Goal: Task Accomplishment & Management: Manage account settings

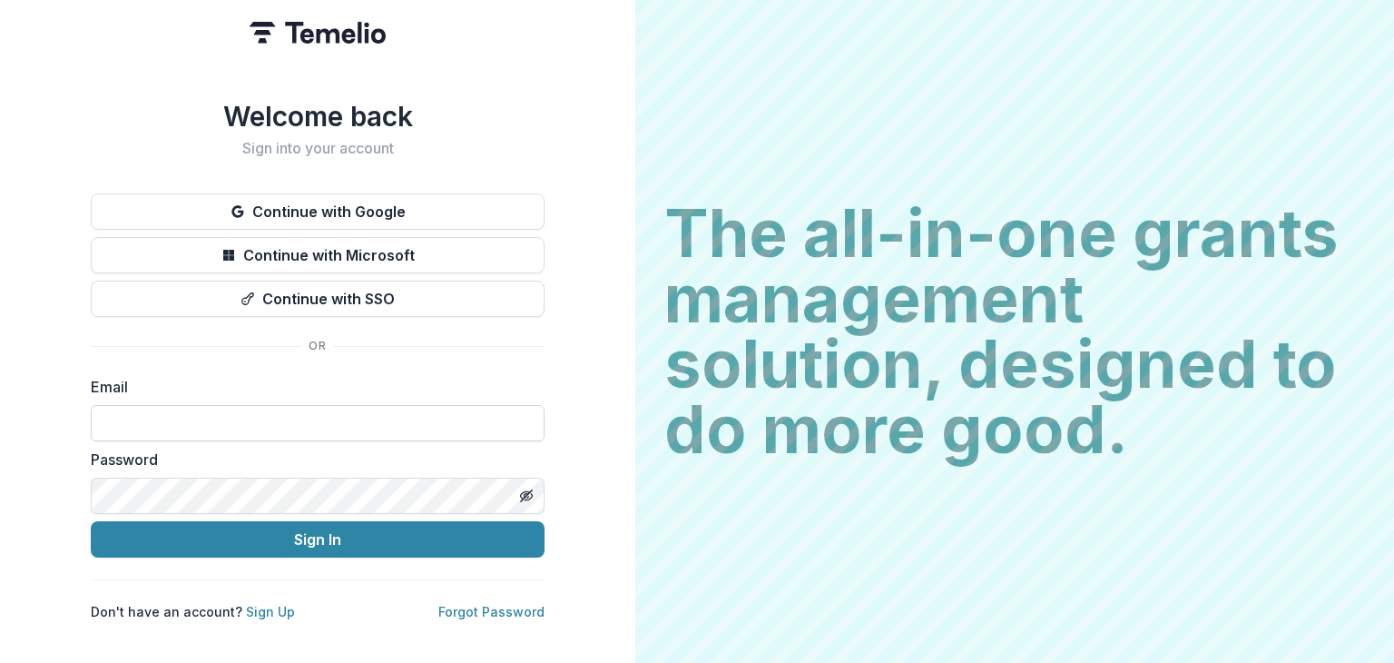
click at [272, 421] on input at bounding box center [318, 423] width 454 height 36
paste input "**********"
type input "**********"
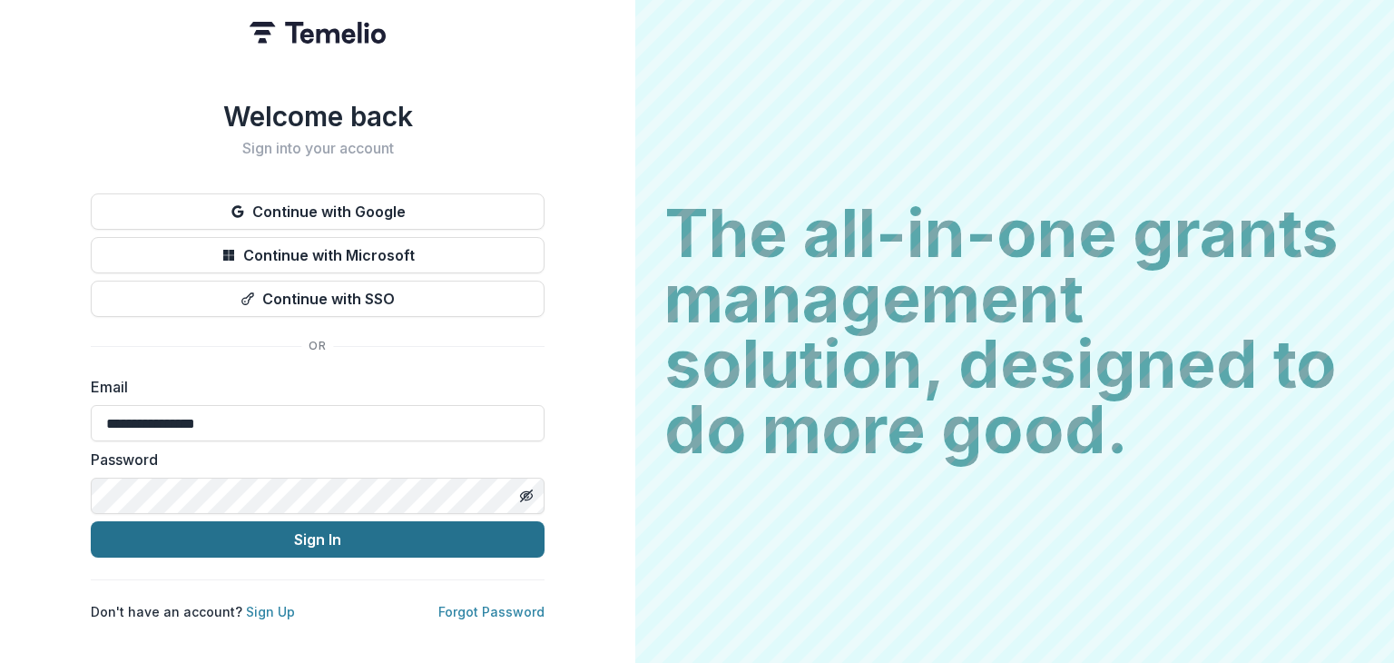
click at [322, 523] on button "Sign In" at bounding box center [318, 539] width 454 height 36
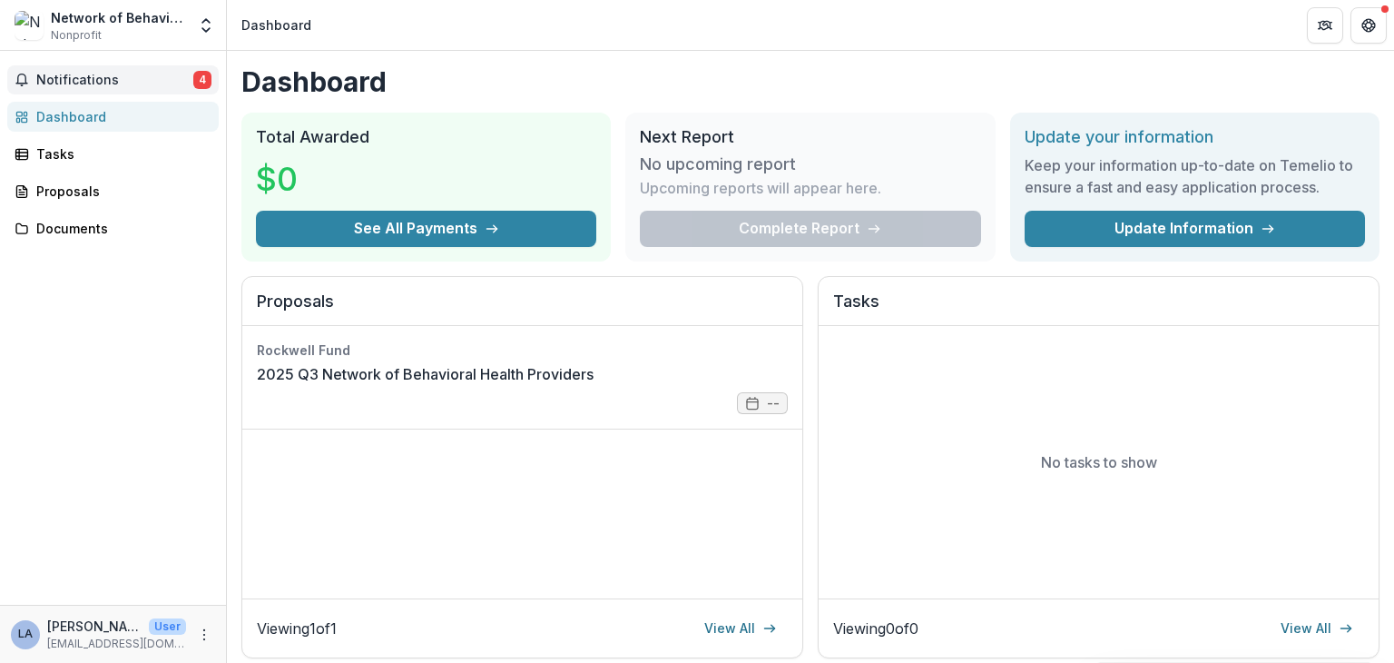
click at [98, 65] on button "Notifications 4" at bounding box center [113, 79] width 212 height 29
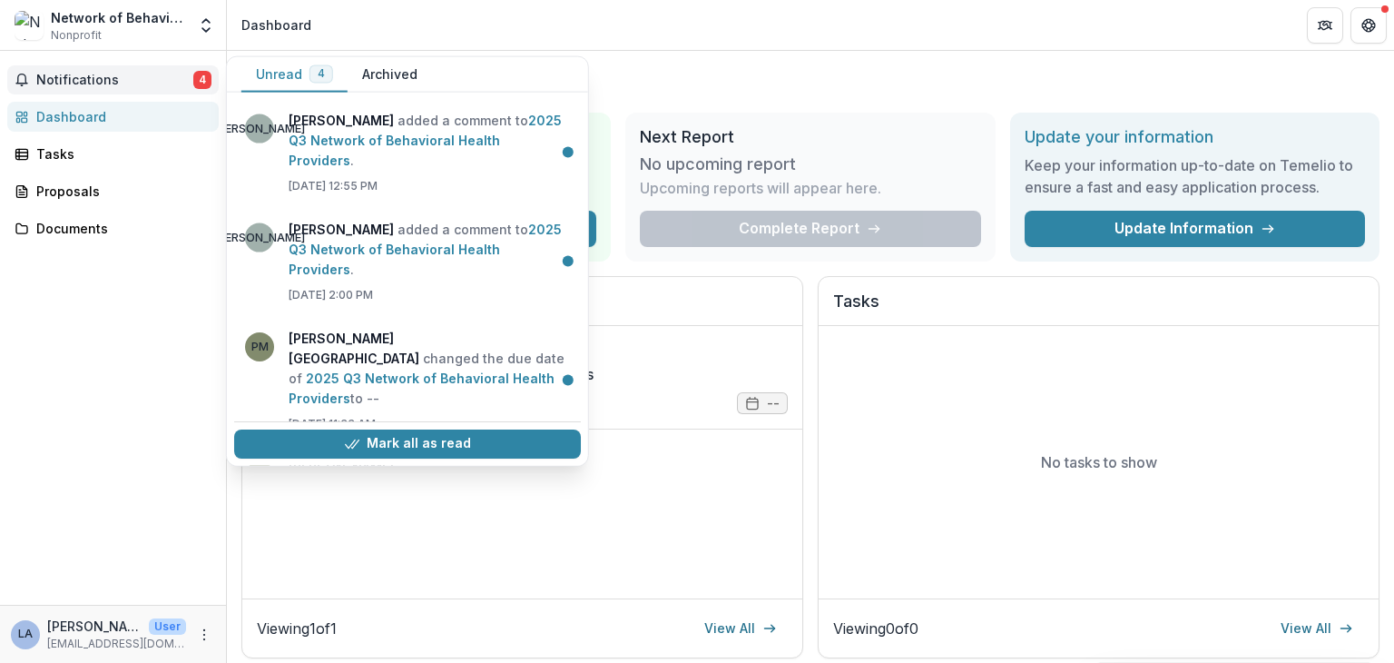
click at [97, 81] on span "Notifications" at bounding box center [114, 80] width 157 height 15
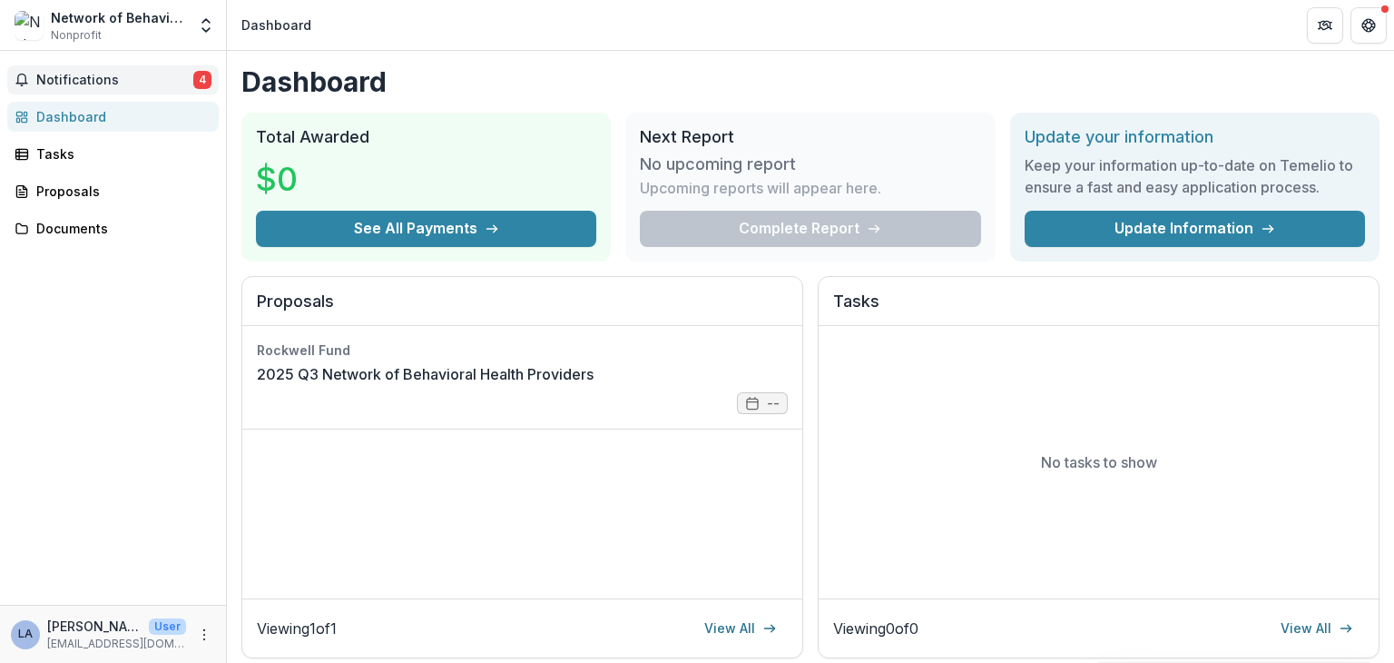
click at [97, 81] on span "Notifications" at bounding box center [114, 80] width 157 height 15
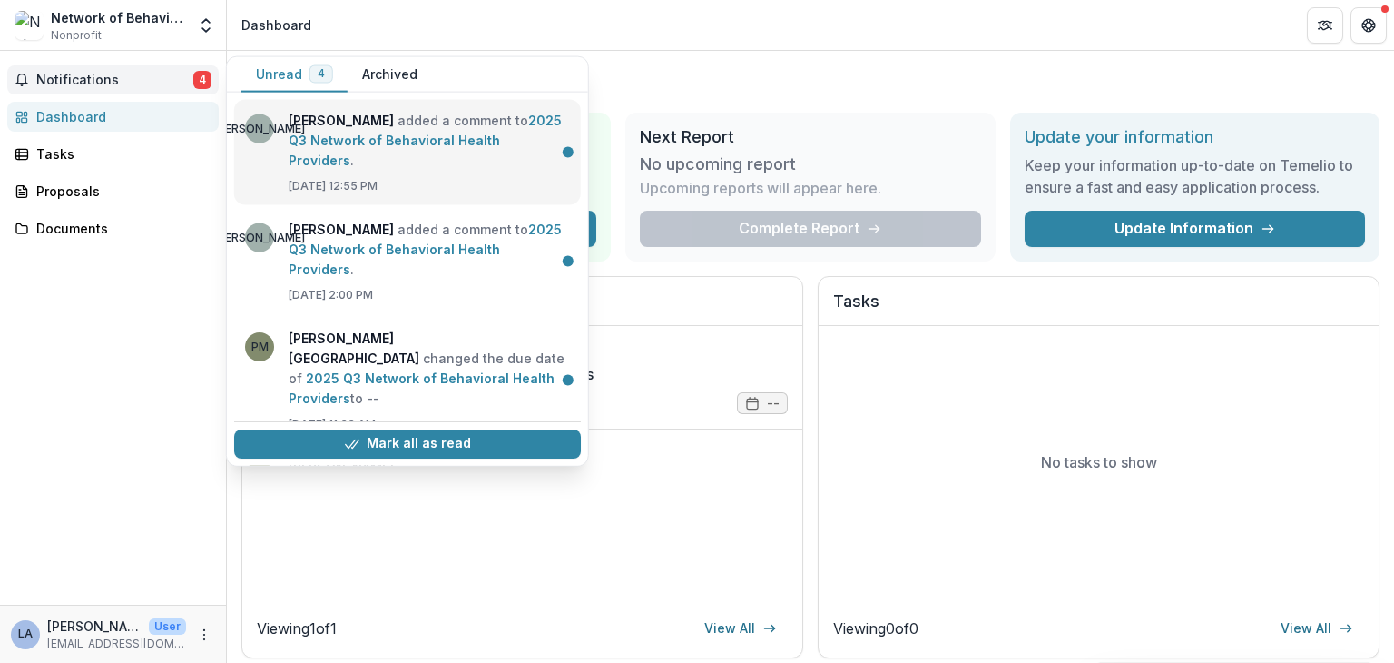
click at [379, 148] on link "2025 Q3 Network of Behavioral Health Providers" at bounding box center [425, 140] width 273 height 55
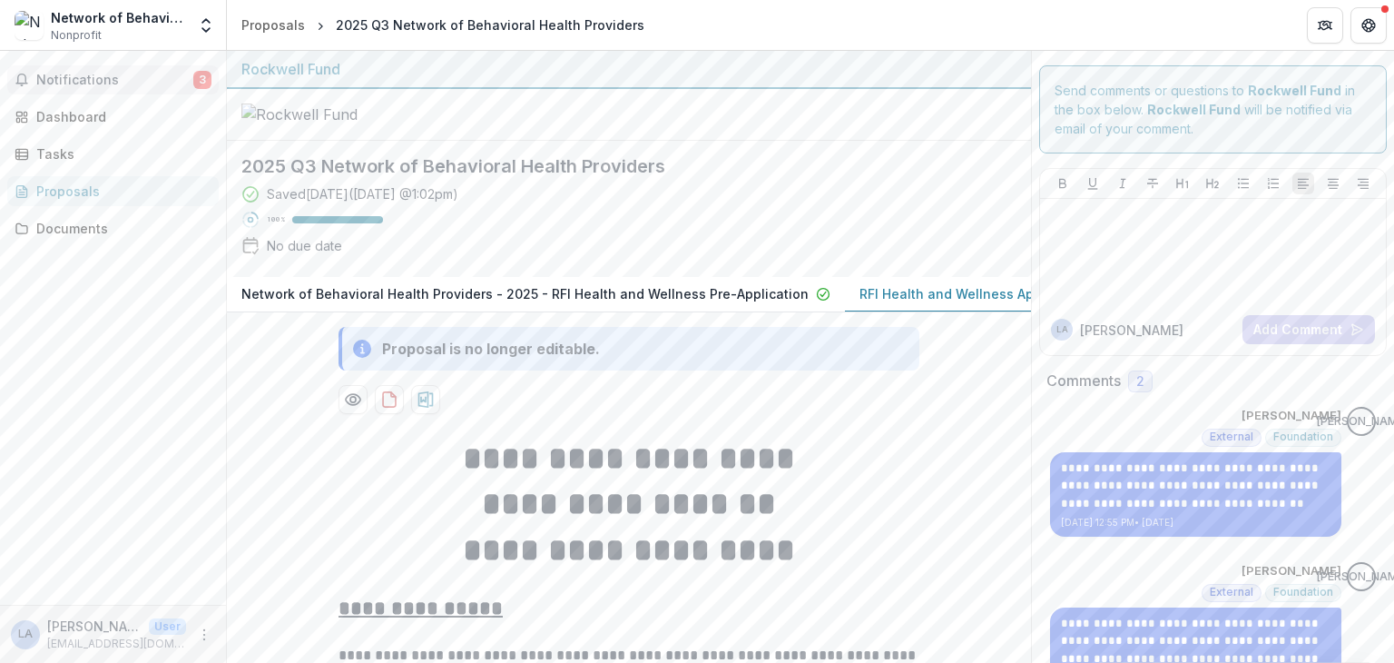
click at [109, 87] on button "Notifications 3" at bounding box center [113, 79] width 212 height 29
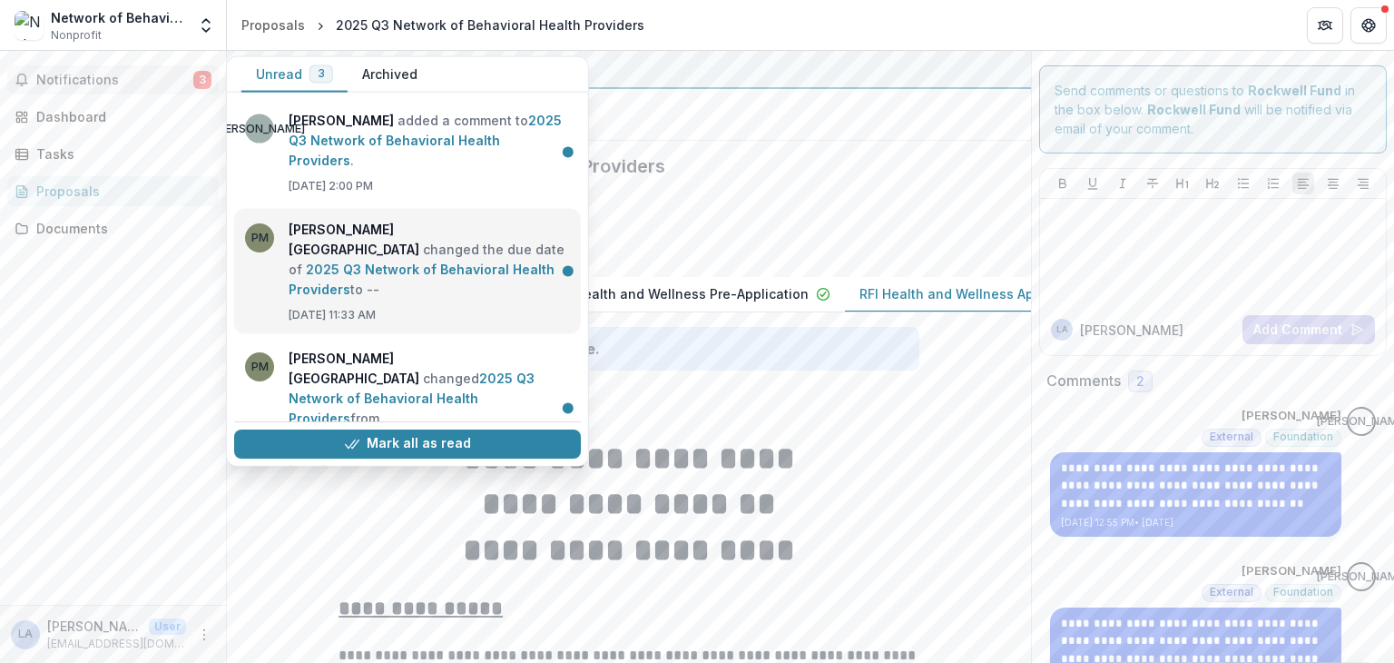
click at [423, 261] on link "2025 Q3 Network of Behavioral Health Providers" at bounding box center [422, 278] width 266 height 35
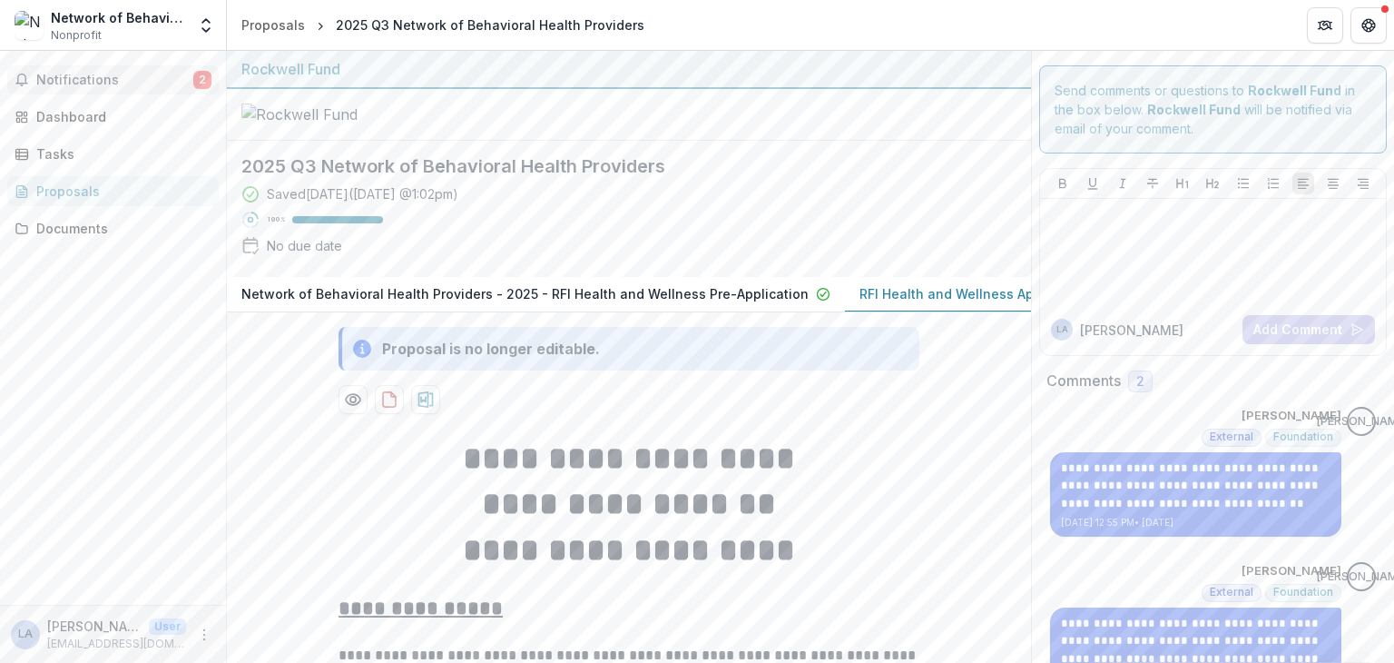
click at [134, 84] on span "Notifications" at bounding box center [114, 80] width 157 height 15
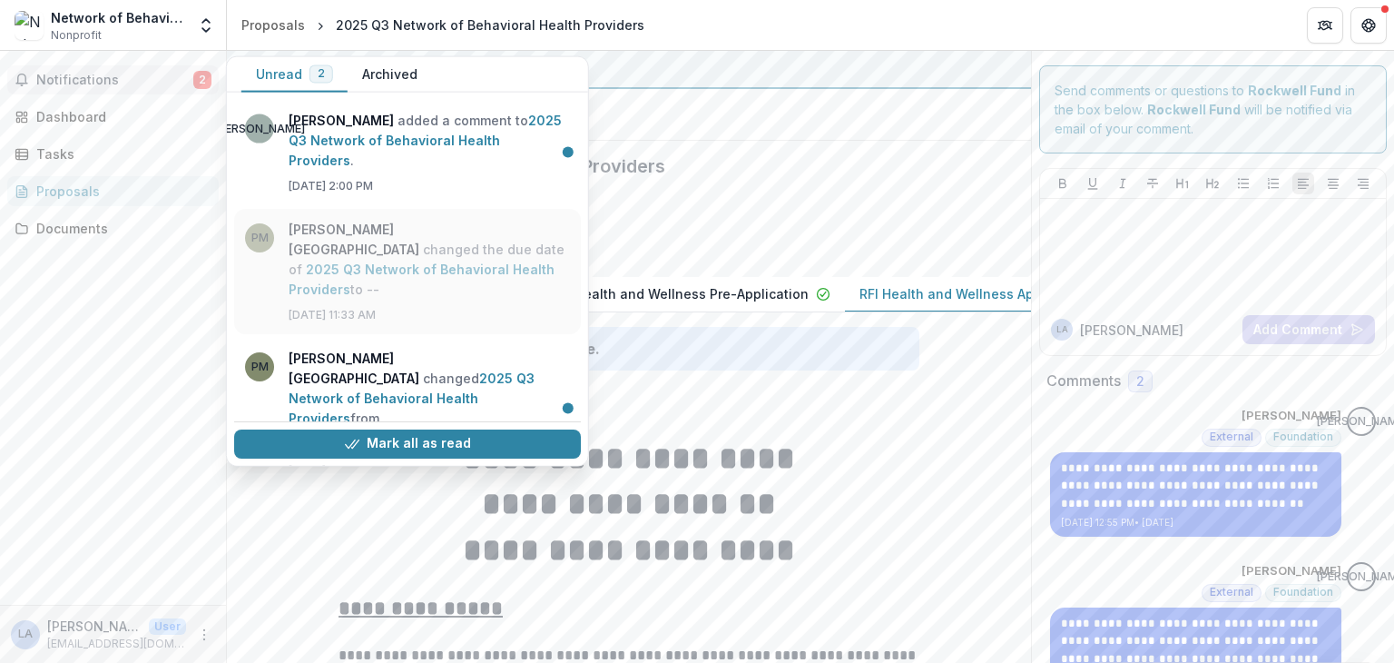
click at [399, 261] on link "2025 Q3 Network of Behavioral Health Providers" at bounding box center [422, 278] width 266 height 35
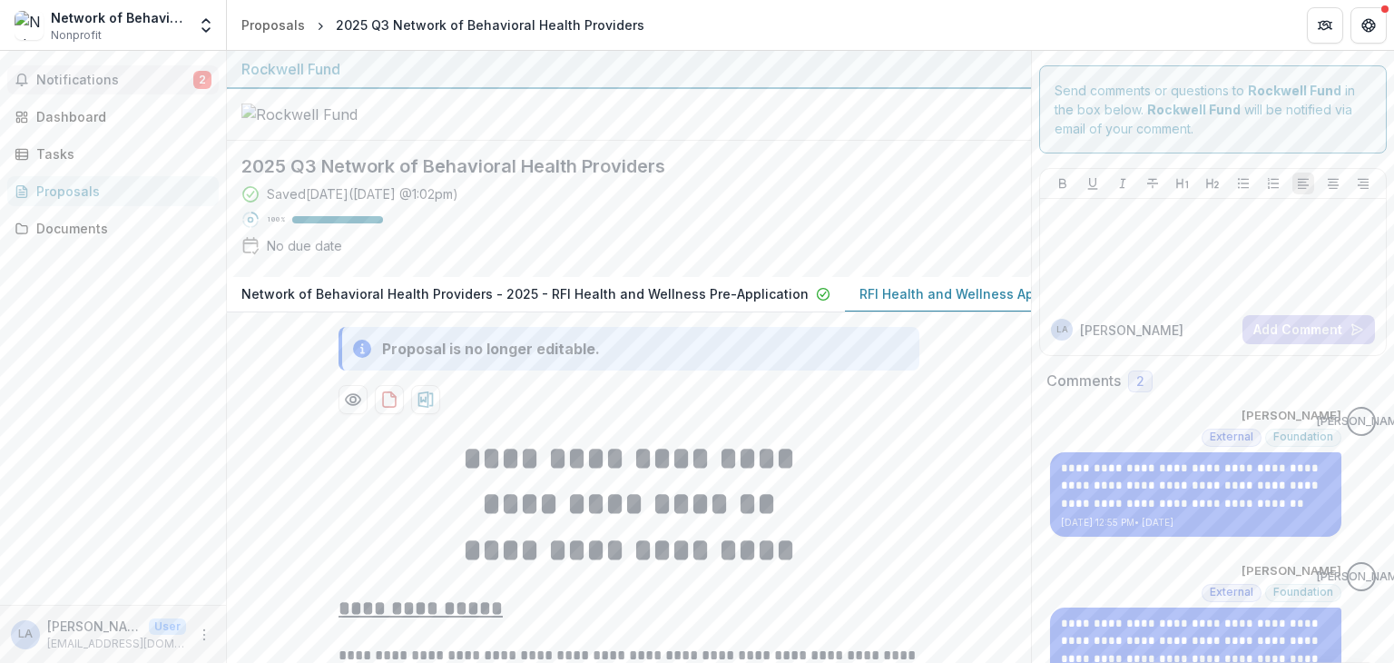
click at [113, 84] on span "Notifications" at bounding box center [114, 80] width 157 height 15
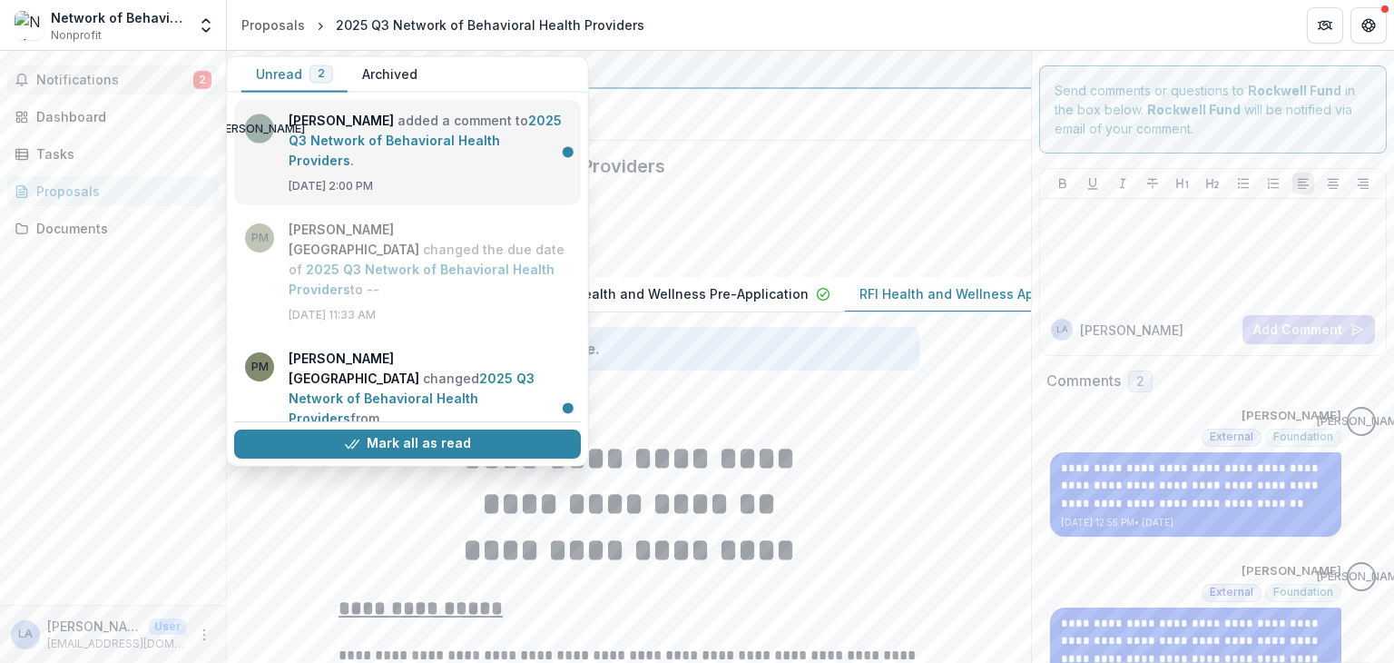
click at [329, 133] on link "2025 Q3 Network of Behavioral Health Providers" at bounding box center [425, 140] width 273 height 55
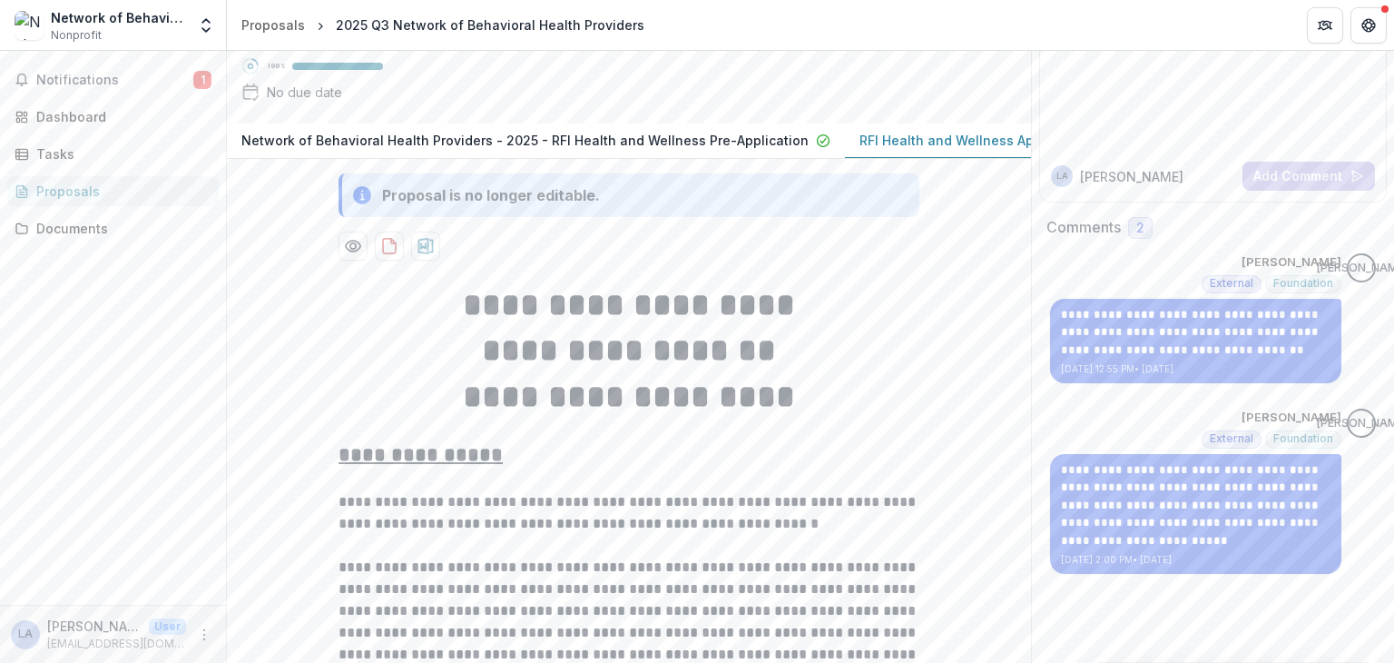
scroll to position [182, 0]
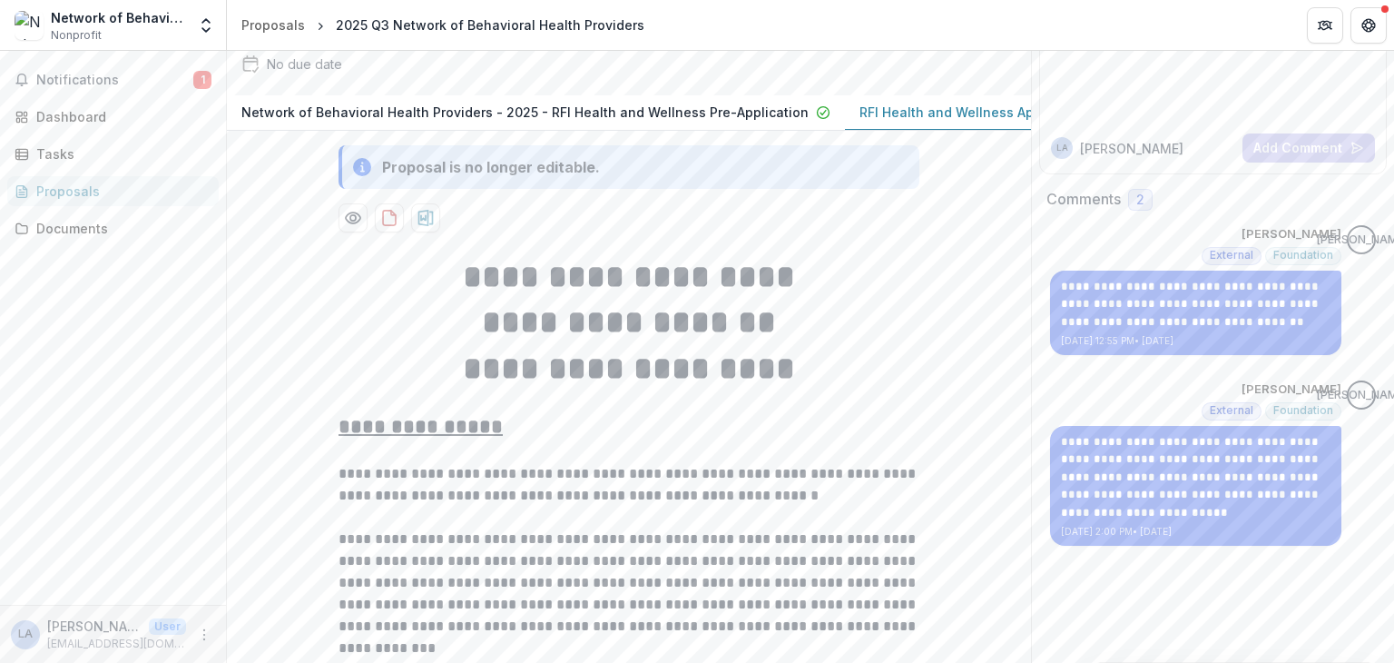
click at [1025, 31] on header "Proposals 2025 Q3 Network of Behavioral Health Providers" at bounding box center [810, 25] width 1167 height 50
click at [200, 635] on icon "More" at bounding box center [204, 634] width 15 height 15
click at [282, 622] on button "Logout" at bounding box center [324, 625] width 194 height 30
